Goal: Book appointment/travel/reservation

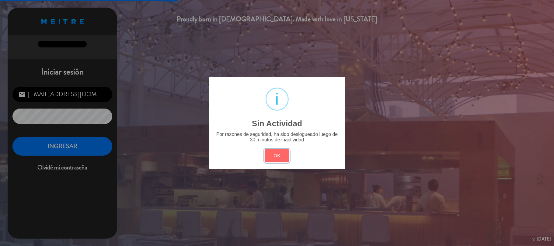
click at [287, 155] on button "OK" at bounding box center [277, 155] width 25 height 13
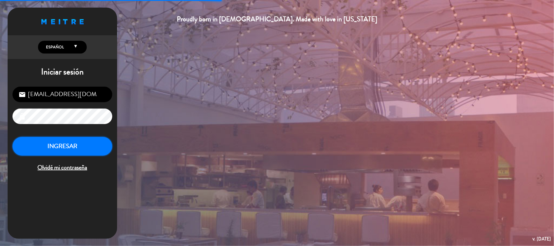
click at [83, 148] on button "INGRESAR" at bounding box center [62, 146] width 100 height 19
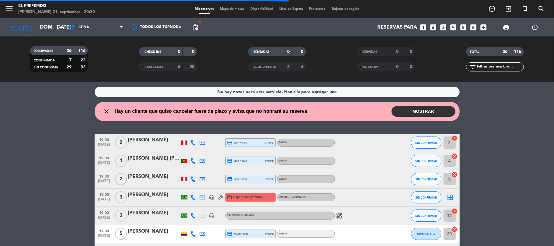
click at [107, 110] on icon "close" at bounding box center [106, 111] width 7 height 7
click at [441, 111] on button "MOSTRAR" at bounding box center [424, 111] width 64 height 11
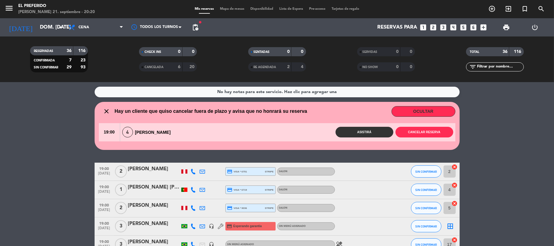
click at [102, 115] on div "close Hay un cliente que quiso cancelar fuera de plazo y avisa que no honrará s…" at bounding box center [203, 111] width 209 height 8
click at [399, 114] on button "OCULTAR" at bounding box center [424, 111] width 64 height 11
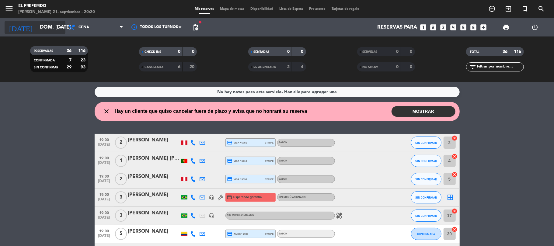
click at [38, 32] on input "dom. [DATE]" at bounding box center [70, 28] width 66 height 12
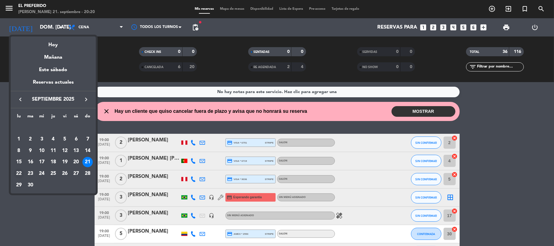
click at [17, 173] on div "22" at bounding box center [19, 174] width 10 height 10
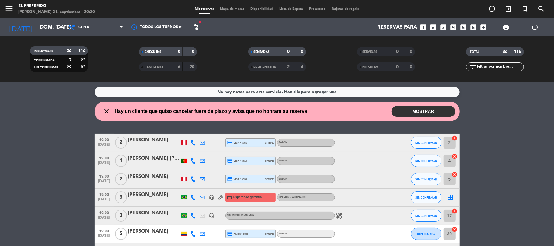
type input "lun. [DATE]"
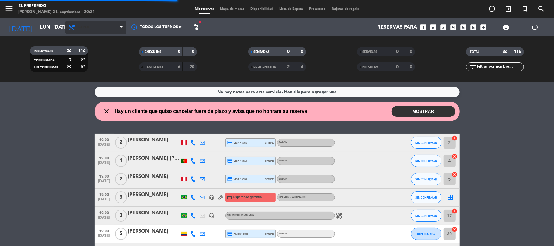
click at [96, 23] on span "Cena" at bounding box center [95, 27] width 61 height 13
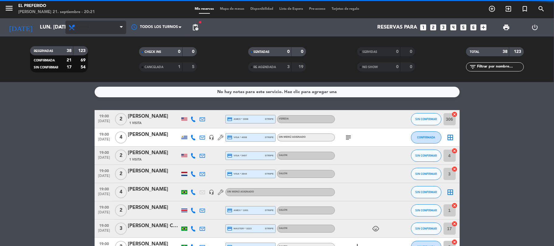
click at [88, 32] on span "Cena" at bounding box center [95, 27] width 61 height 13
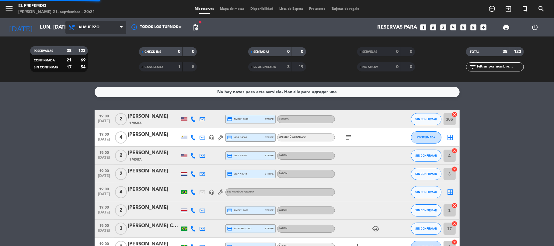
click at [88, 60] on div "menu El Preferido [PERSON_NAME] 21. septiembre - 20:21 Mis reservas Mapa de mes…" at bounding box center [277, 41] width 554 height 82
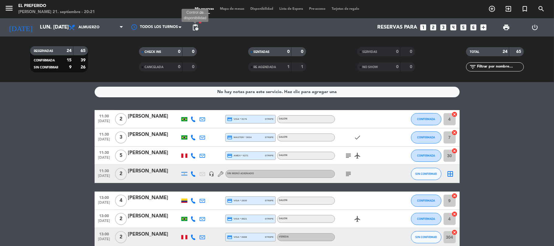
click at [197, 25] on span "pending_actions" at bounding box center [195, 27] width 7 height 7
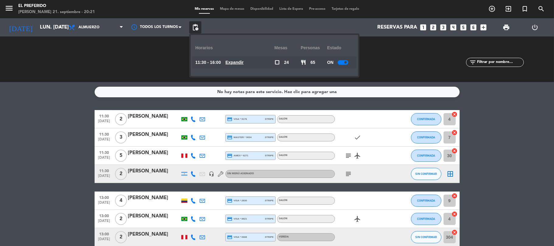
click at [236, 65] on u "Expandir" at bounding box center [235, 62] width 18 height 5
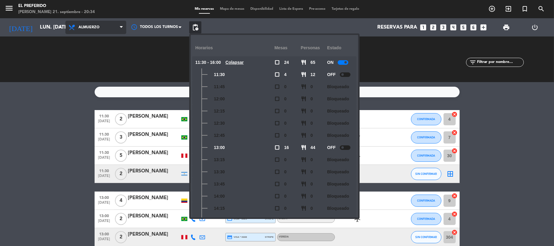
click at [105, 27] on span "Almuerzo" at bounding box center [95, 27] width 61 height 13
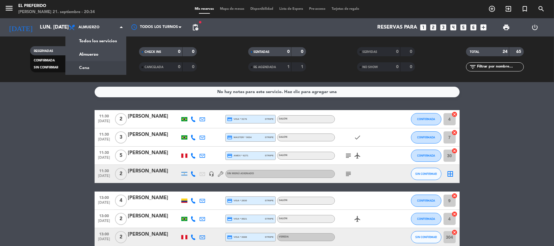
click at [103, 68] on div "menu El Preferido [PERSON_NAME] 21. septiembre - 20:34 Mis reservas Mapa de mes…" at bounding box center [277, 41] width 554 height 82
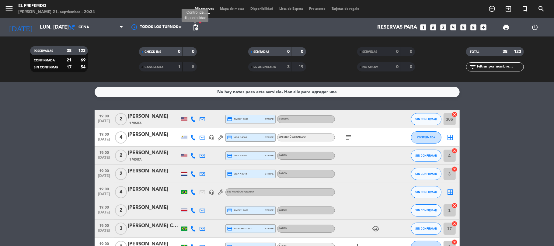
click at [194, 25] on span "pending_actions" at bounding box center [195, 27] width 7 height 7
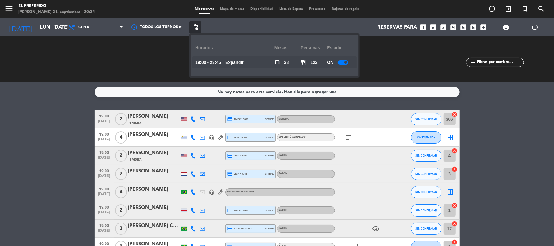
click at [78, 34] on div "Todos los servicios Almuerzo Cena Cena Todos los servicios Almuerzo Cena" at bounding box center [95, 27] width 61 height 18
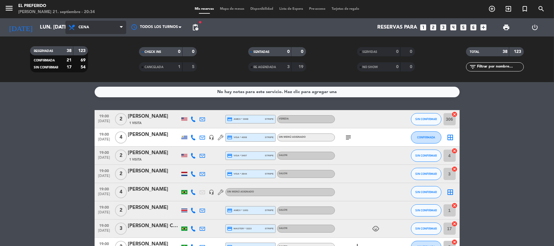
click at [86, 29] on span "Cena" at bounding box center [84, 27] width 11 height 4
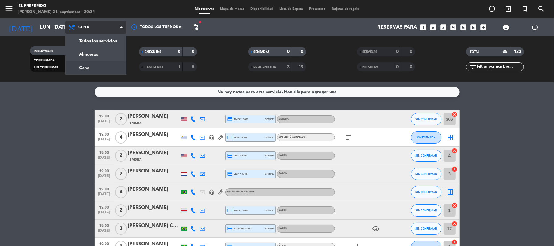
click at [96, 52] on div "menu El Preferido [PERSON_NAME] 21. septiembre - 20:34 Mis reservas Mapa de mes…" at bounding box center [277, 41] width 554 height 82
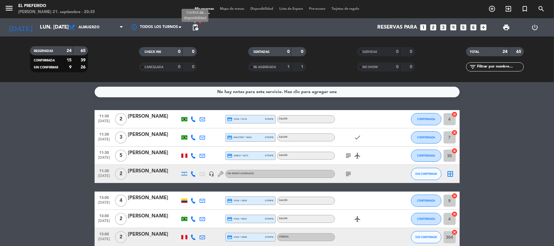
click at [194, 27] on span "pending_actions" at bounding box center [195, 27] width 7 height 7
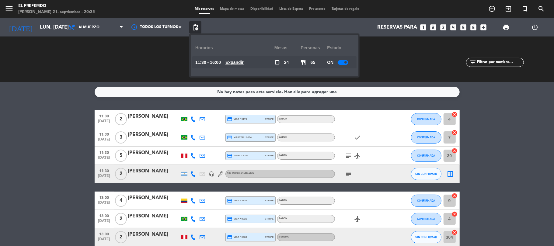
click at [244, 60] on u "Expandir" at bounding box center [235, 62] width 18 height 5
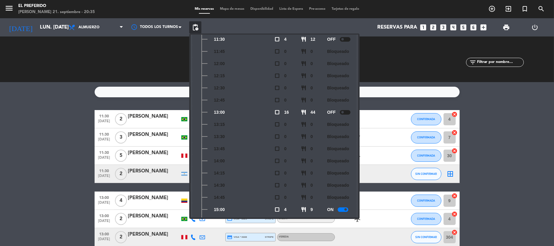
scroll to position [89, 0]
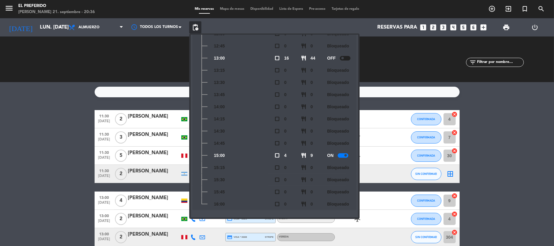
click at [444, 28] on icon "looks_3" at bounding box center [444, 27] width 8 height 8
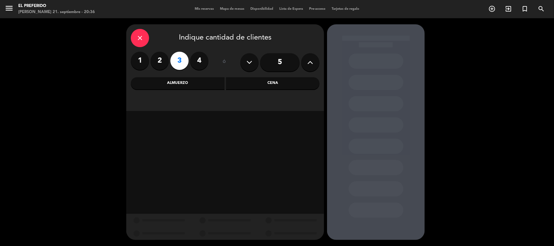
click at [187, 93] on div "close Indique cantidad de clientes 1 2 3 4 ó 5 Almuerzo Cena" at bounding box center [225, 67] width 198 height 87
click at [185, 89] on div "Almuerzo" at bounding box center [178, 83] width 94 height 12
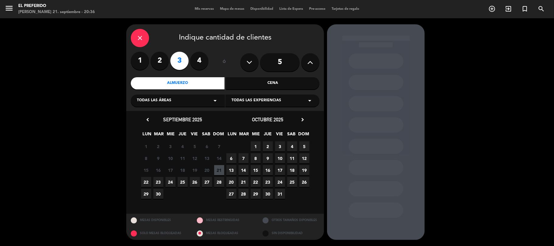
click at [145, 184] on span "22" at bounding box center [146, 182] width 10 height 10
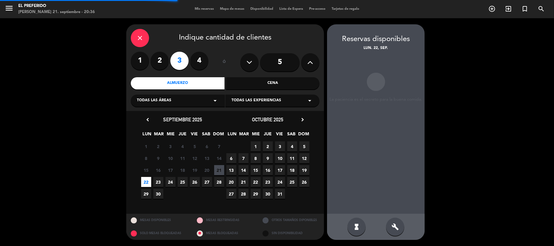
click at [397, 234] on div "build" at bounding box center [395, 227] width 18 height 18
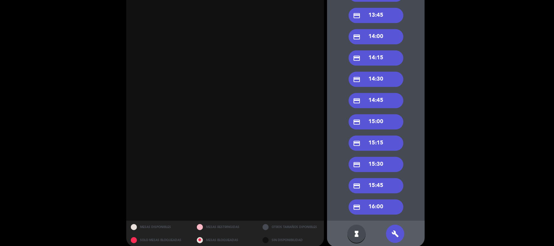
scroll to position [254, 0]
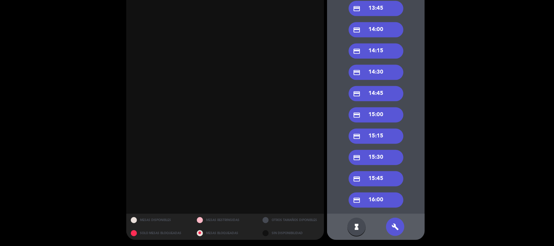
click at [377, 112] on div "credit_card 15:00" at bounding box center [376, 114] width 55 height 15
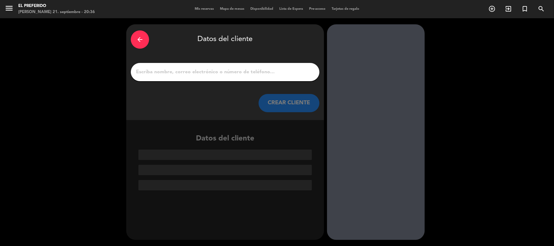
scroll to position [0, 0]
click at [211, 67] on div at bounding box center [225, 72] width 189 height 18
click at [205, 71] on input "1" at bounding box center [225, 72] width 180 height 9
paste input "[PERSON_NAME] [PERSON_NAME] dos [PERSON_NAME]"
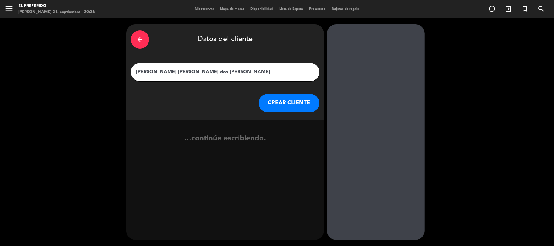
type input "[PERSON_NAME] [PERSON_NAME] dos [PERSON_NAME]"
click at [305, 111] on button "CREAR CLIENTE" at bounding box center [289, 103] width 61 height 18
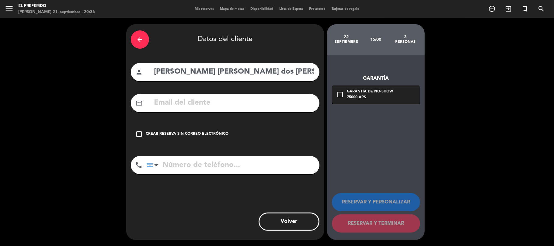
click at [186, 104] on input "text" at bounding box center [234, 103] width 162 height 12
paste input "[EMAIL_ADDRESS][DOMAIN_NAME]"
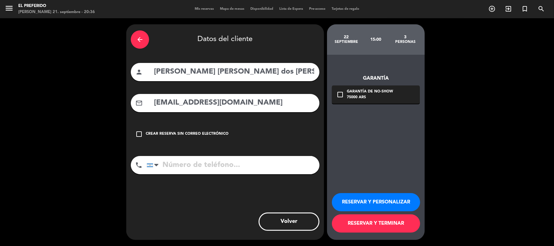
type input "[EMAIL_ADDRESS][DOMAIN_NAME]"
click at [184, 174] on input "tel" at bounding box center [233, 165] width 173 height 18
paste input "[PHONE_NUMBER]"
type input "[PHONE_NUMBER]"
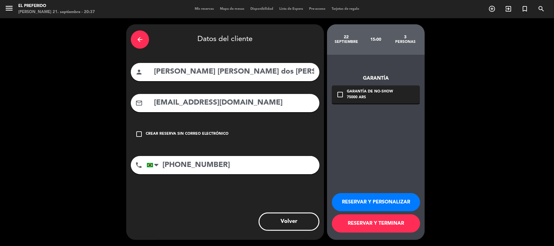
click at [355, 89] on div "Garantía de no-show" at bounding box center [370, 92] width 46 height 6
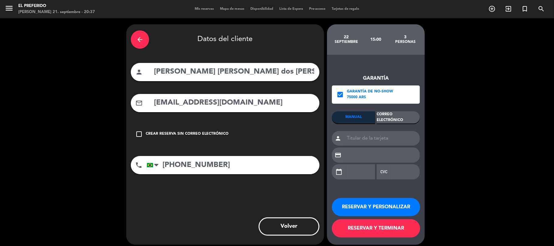
click at [398, 119] on div "Correo Electrónico" at bounding box center [398, 117] width 43 height 12
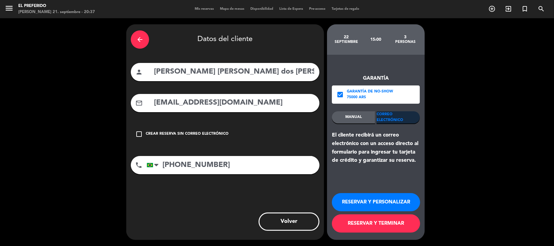
click at [385, 201] on button "RESERVAR Y PERSONALIZAR" at bounding box center [376, 202] width 88 height 18
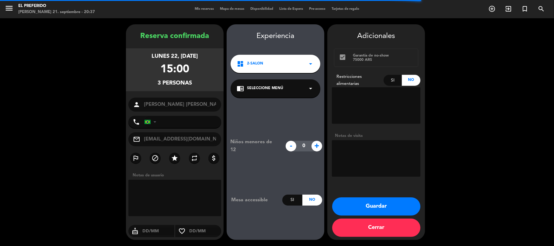
type input "[PHONE_NUMBER]"
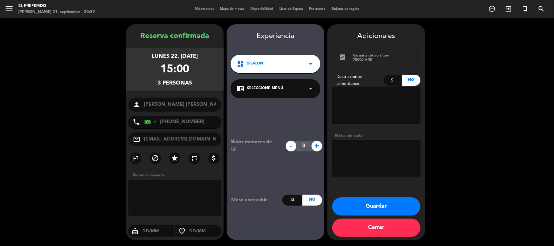
click at [350, 207] on button "Guardar" at bounding box center [376, 207] width 88 height 18
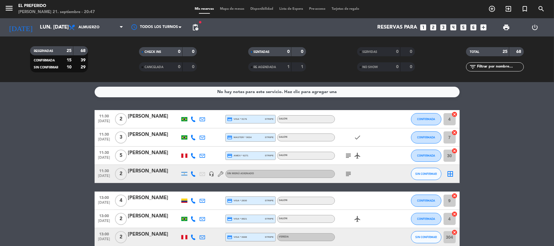
click at [198, 26] on span "pending_actions" at bounding box center [195, 27] width 7 height 7
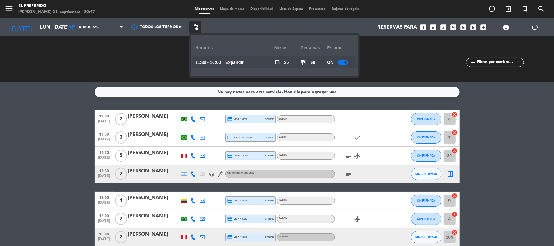
click at [244, 62] on u "Expandir" at bounding box center [235, 62] width 18 height 5
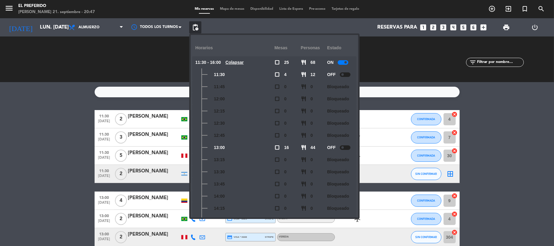
scroll to position [89, 0]
